Goal: Check status: Check status

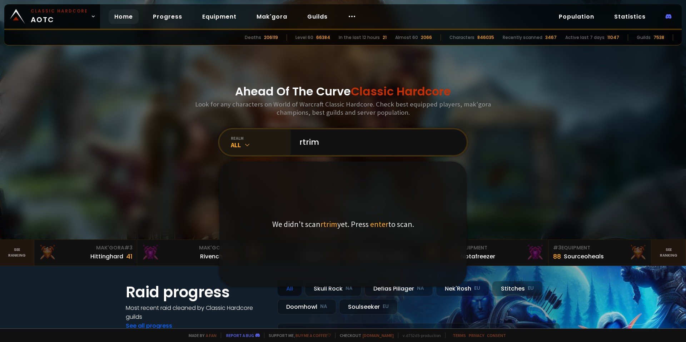
click at [244, 144] on icon at bounding box center [247, 144] width 7 height 7
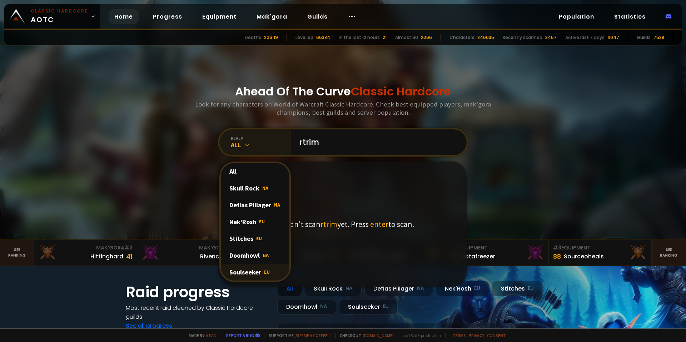
click at [245, 269] on div "Soulseeker EU" at bounding box center [255, 272] width 69 height 17
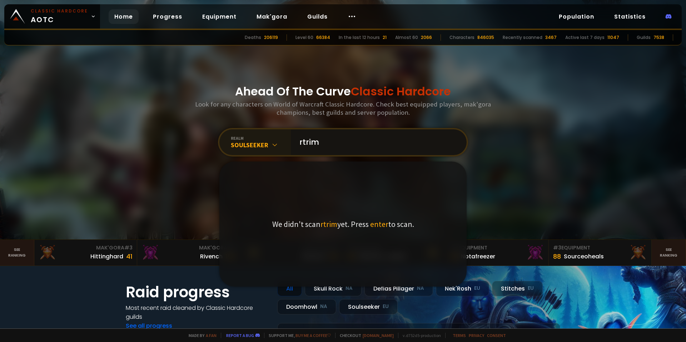
drag, startPoint x: 324, startPoint y: 141, endPoint x: 290, endPoint y: 142, distance: 33.6
click at [291, 142] on div "rtrim" at bounding box center [379, 142] width 176 height 26
type input "Rtrim"
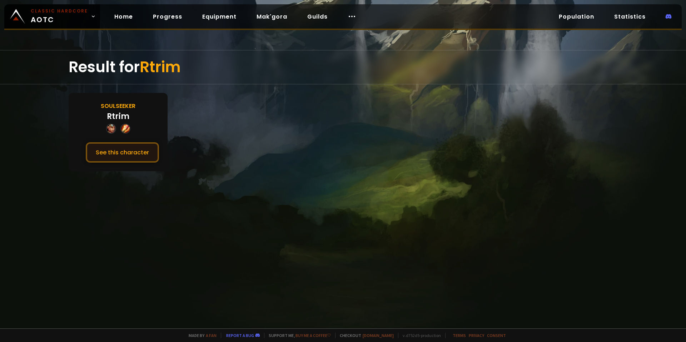
click at [118, 151] on button "See this character" at bounding box center [122, 152] width 73 height 20
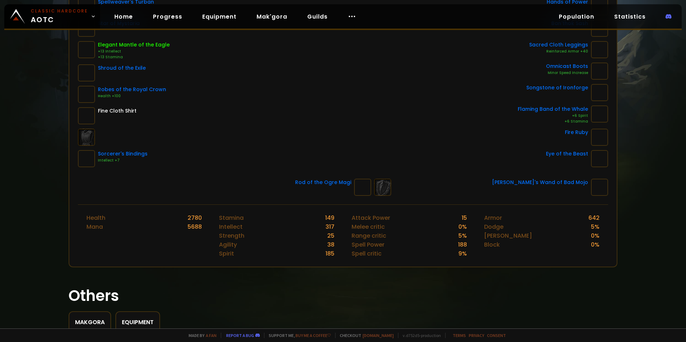
scroll to position [119, 0]
